Goal: Information Seeking & Learning: Learn about a topic

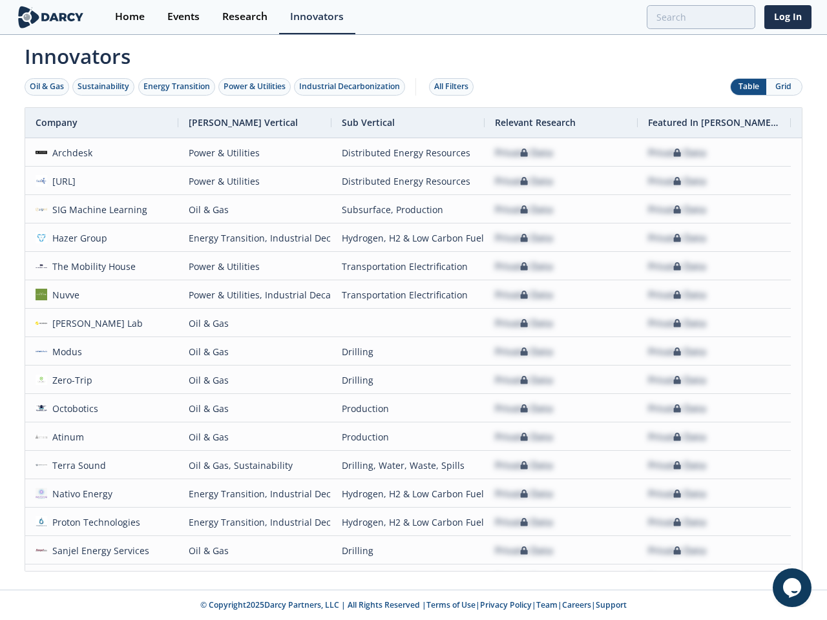
click at [47, 87] on div "Oil & Gas" at bounding box center [47, 87] width 34 height 12
click at [104, 87] on div "Sustainability" at bounding box center [103, 87] width 52 height 12
click at [177, 87] on div "Energy Transition" at bounding box center [176, 87] width 67 height 12
click at [256, 87] on div "Power & Utilities" at bounding box center [254, 87] width 62 height 12
click at [352, 87] on div "Industrial Decarbonization" at bounding box center [349, 87] width 101 height 12
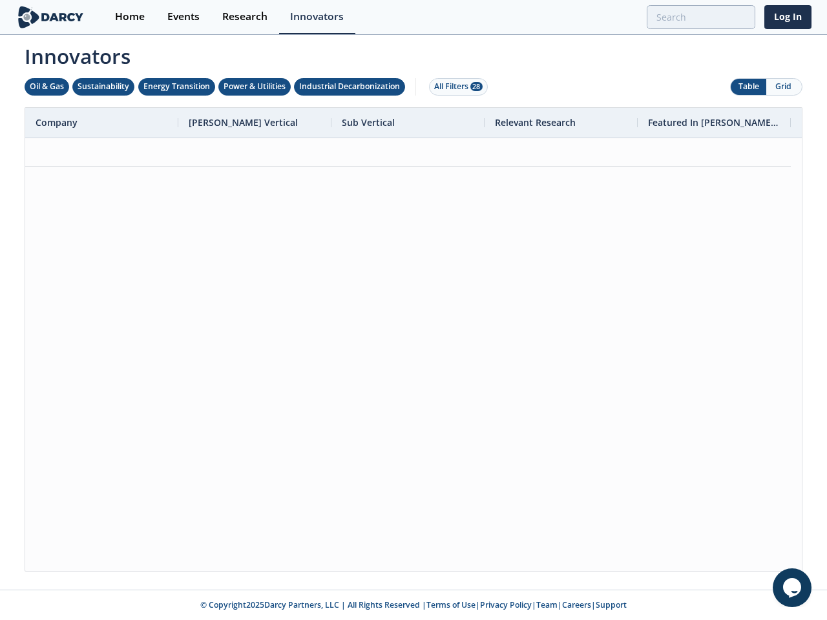
click at [455, 87] on div "All Filters 28" at bounding box center [458, 87] width 48 height 12
